Goal: Task Accomplishment & Management: Use online tool/utility

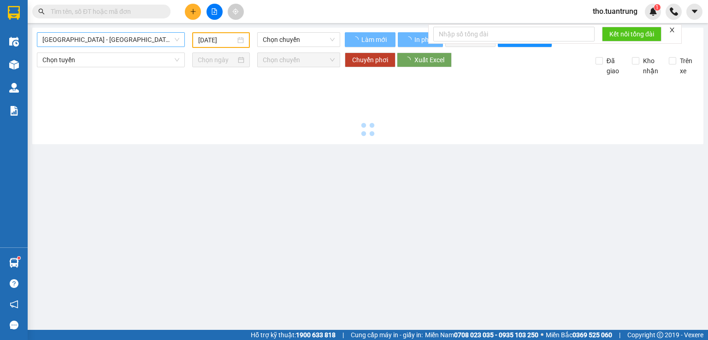
type input "[DATE]"
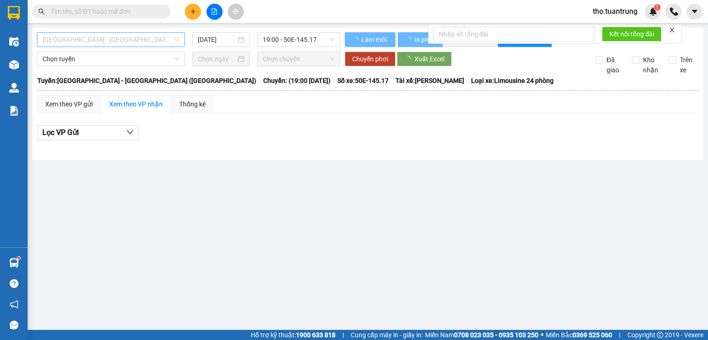
click at [115, 39] on span "[GEOGRAPHIC_DATA] - [GEOGRAPHIC_DATA] ([GEOGRAPHIC_DATA])" at bounding box center [110, 40] width 137 height 14
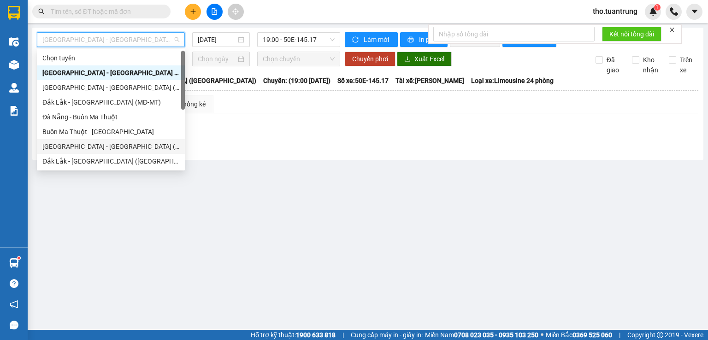
click at [89, 146] on div "[GEOGRAPHIC_DATA] - [GEOGRAPHIC_DATA] (MĐ)" at bounding box center [110, 147] width 137 height 10
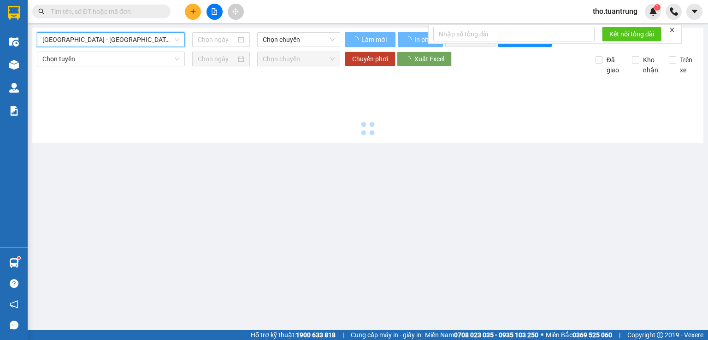
type input "[DATE]"
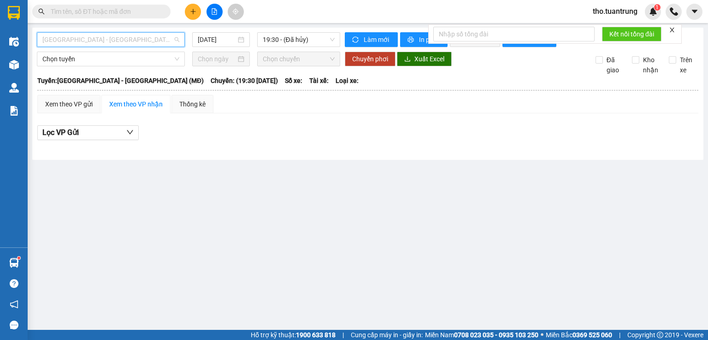
click at [135, 39] on span "[GEOGRAPHIC_DATA] - [GEOGRAPHIC_DATA] (MĐ)" at bounding box center [110, 40] width 137 height 14
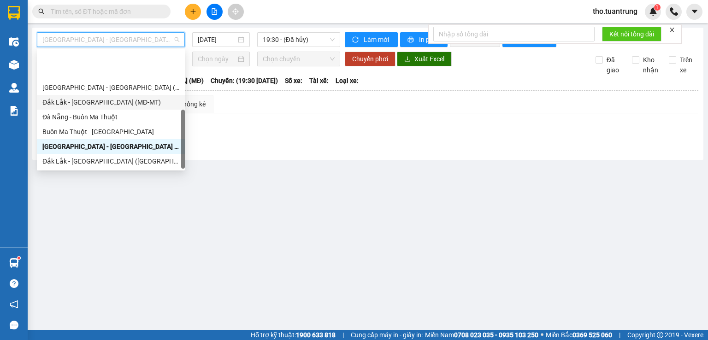
scroll to position [44, 0]
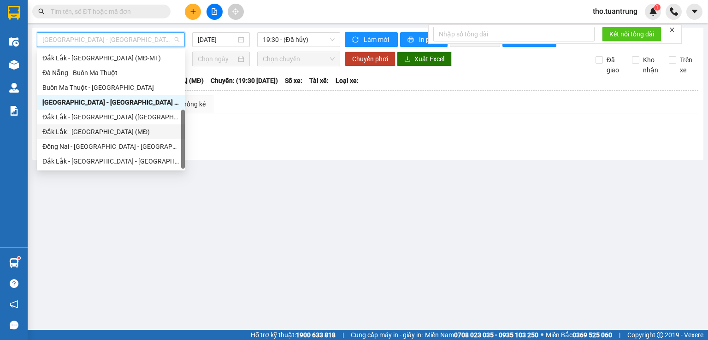
click at [96, 135] on div "Đắk Lắk - [GEOGRAPHIC_DATA] (MĐ)" at bounding box center [110, 132] width 137 height 10
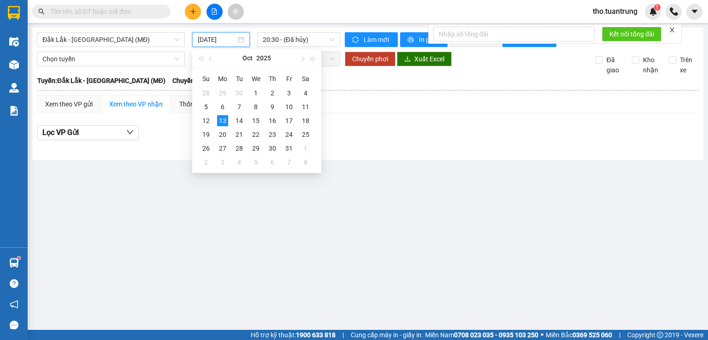
click at [223, 37] on input "[DATE]" at bounding box center [217, 40] width 38 height 10
click at [203, 121] on div "12" at bounding box center [206, 120] width 11 height 11
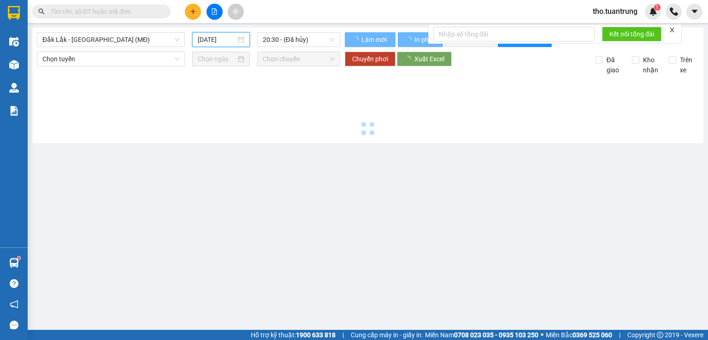
type input "[DATE]"
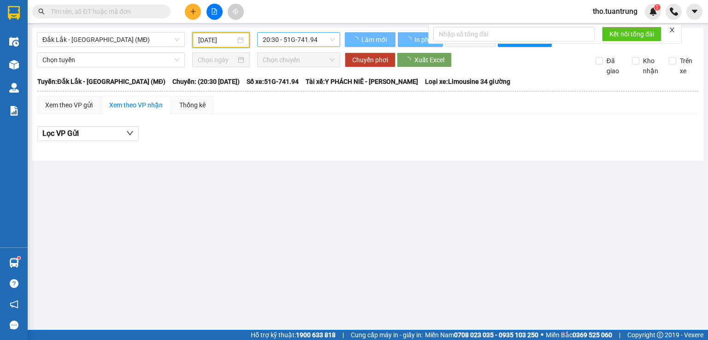
click at [291, 35] on span "20:30 - 51G-741.94" at bounding box center [299, 40] width 72 height 14
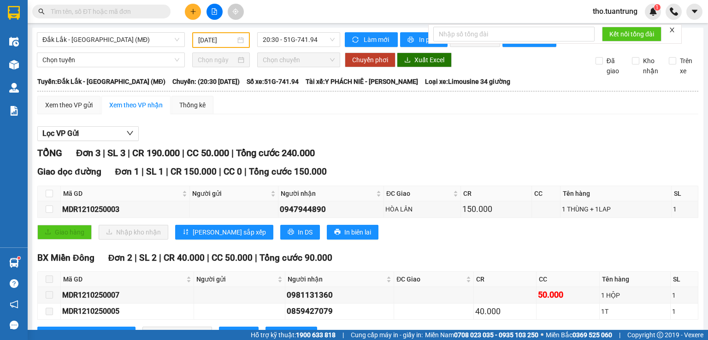
click at [415, 135] on div "Lọc VP Gửi" at bounding box center [367, 133] width 661 height 15
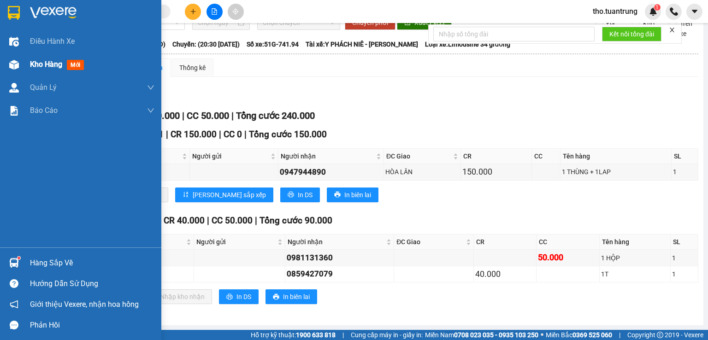
click at [24, 64] on div "Kho hàng mới" at bounding box center [80, 64] width 161 height 23
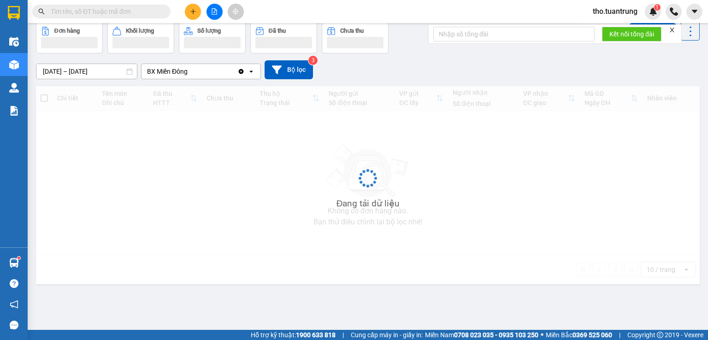
scroll to position [42, 0]
